Goal: Task Accomplishment & Management: Use online tool/utility

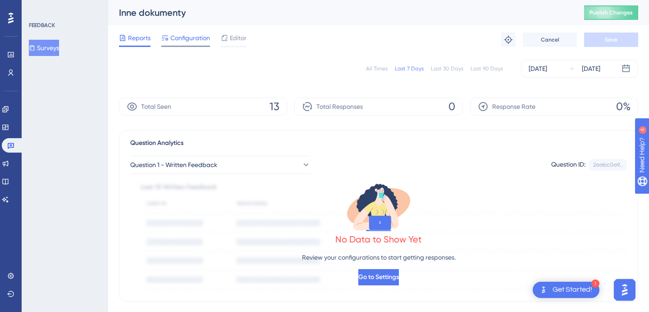
click at [202, 44] on div "Configuration" at bounding box center [185, 39] width 49 height 14
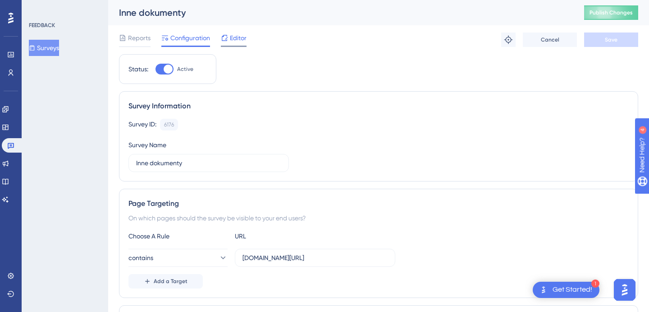
click at [240, 41] on span "Editor" at bounding box center [238, 37] width 17 height 11
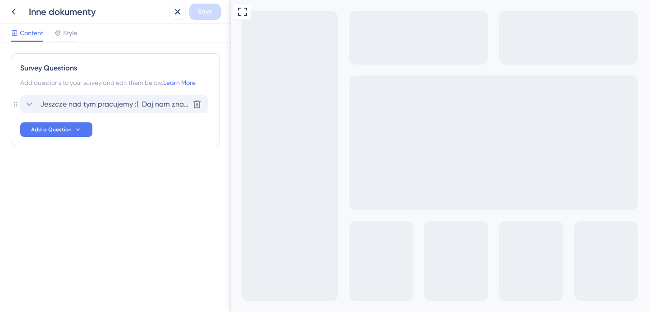
click at [32, 101] on icon at bounding box center [29, 104] width 11 height 11
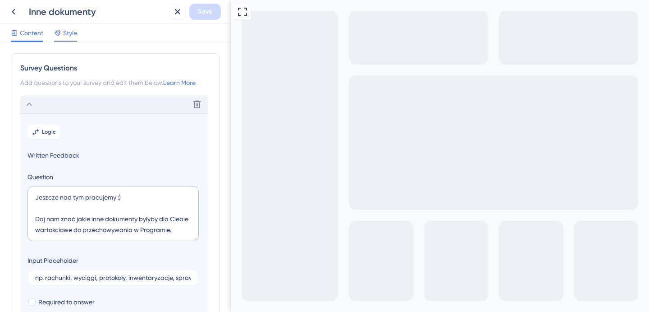
click at [67, 35] on span "Style" at bounding box center [70, 33] width 14 height 11
